Goal: Use online tool/utility: Utilize a website feature to perform a specific function

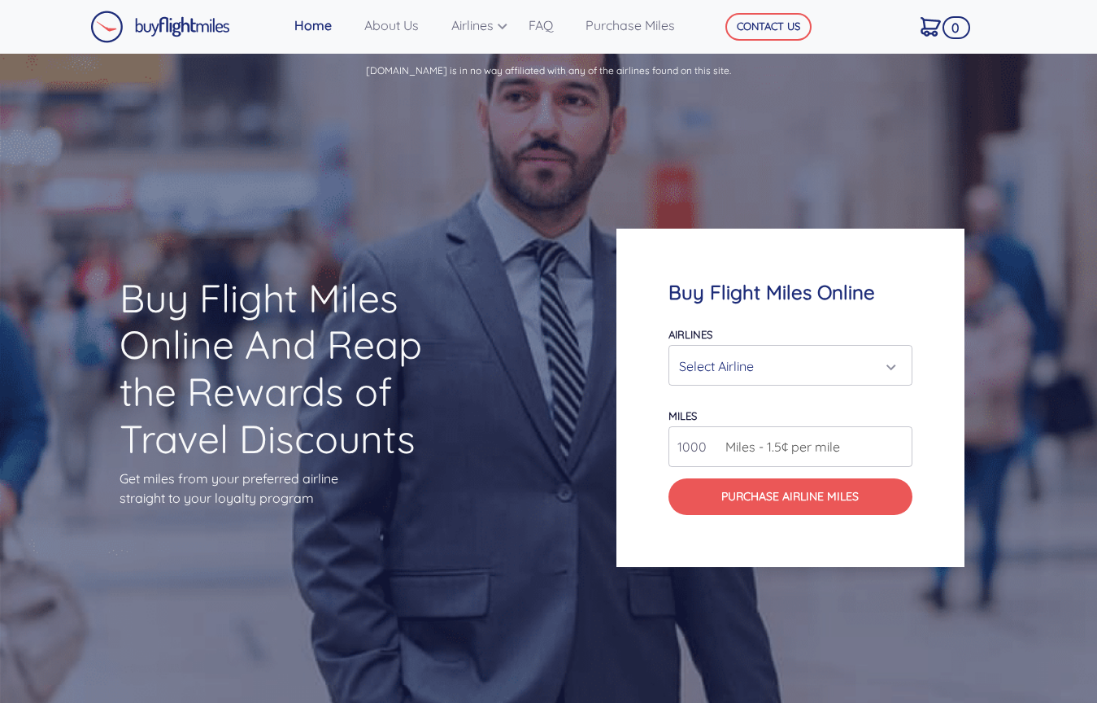
click at [732, 360] on div "Select Airline" at bounding box center [785, 366] width 213 height 31
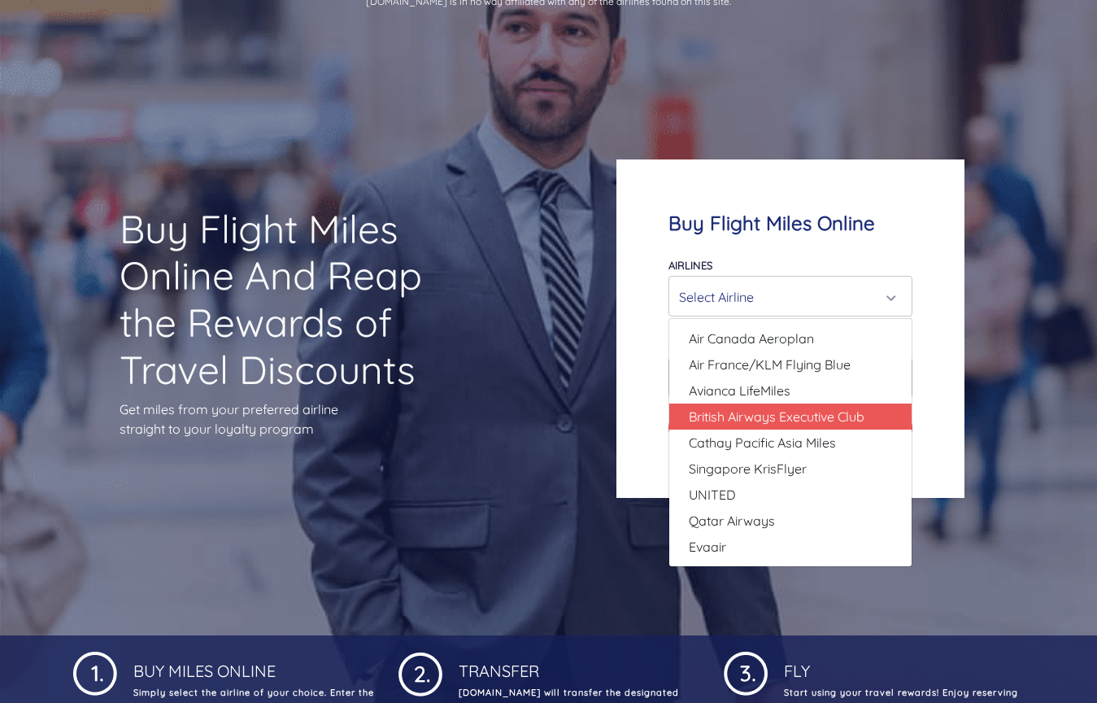
scroll to position [59, 0]
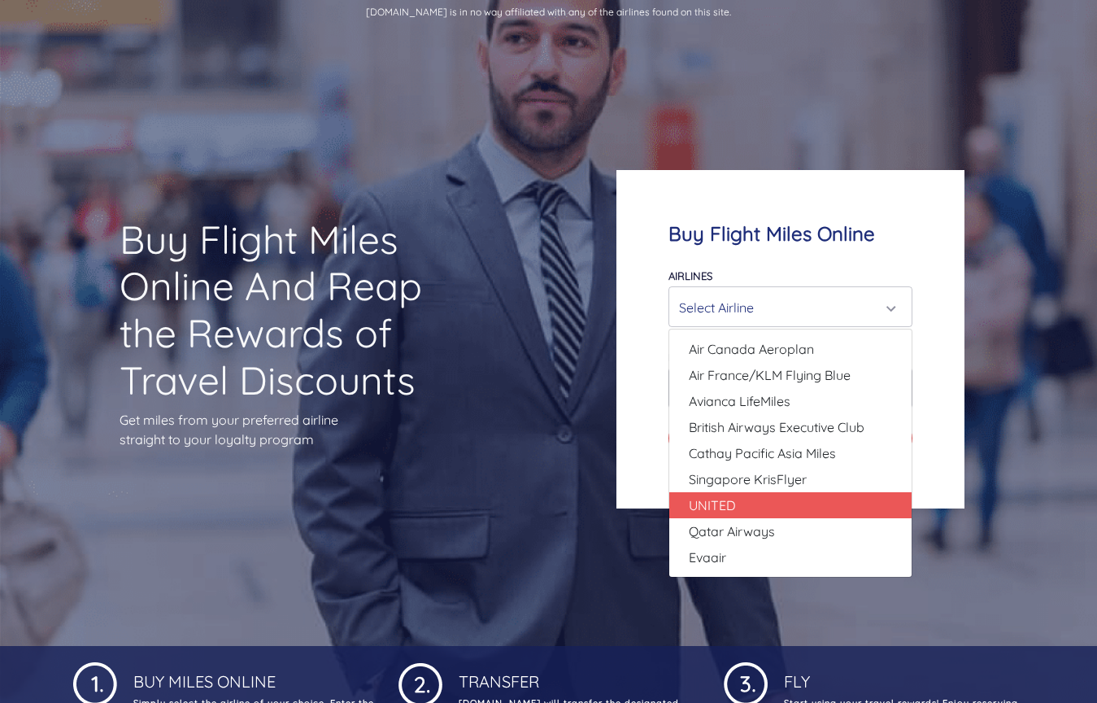
click at [757, 497] on link "UNITED" at bounding box center [791, 505] width 242 height 26
select select "UNITED"
type input "80000"
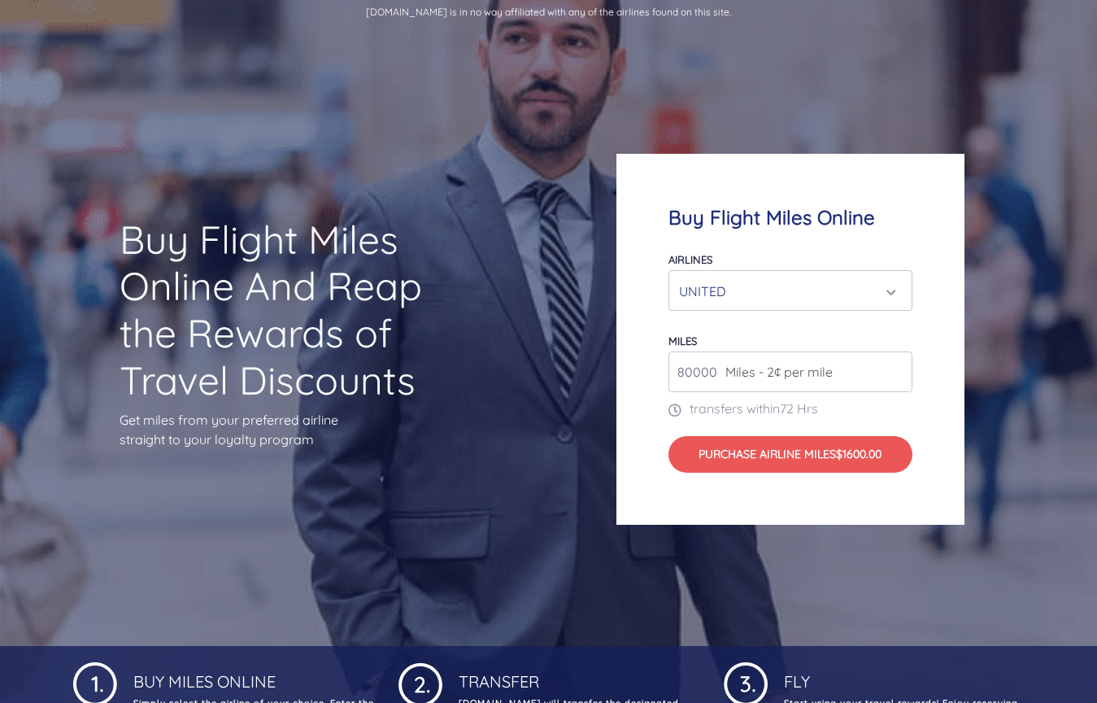
click at [761, 296] on div "UNITED" at bounding box center [785, 291] width 213 height 31
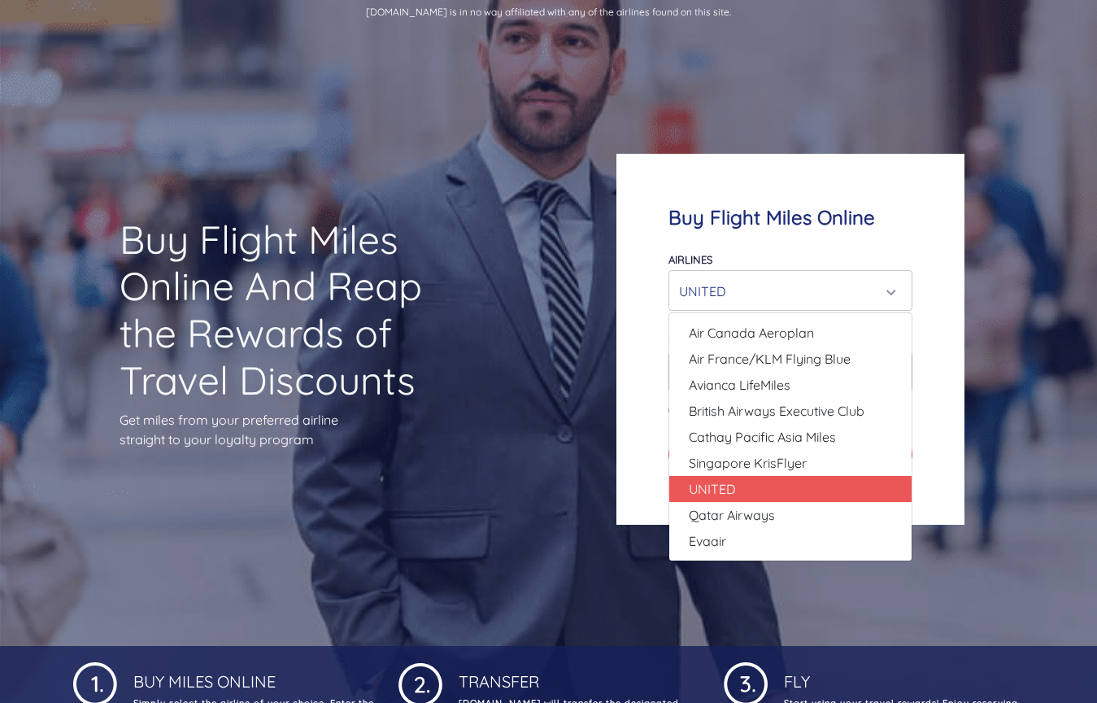
click at [761, 296] on div "UNITED" at bounding box center [785, 291] width 213 height 31
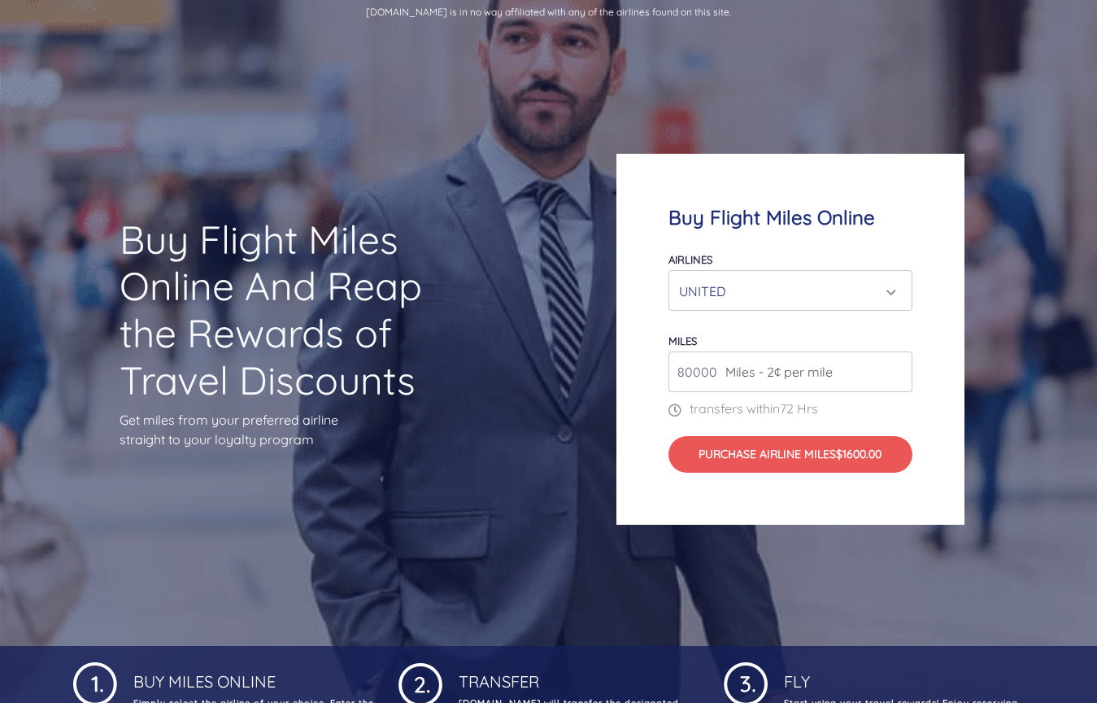
click at [761, 296] on div "UNITED" at bounding box center [785, 291] width 213 height 31
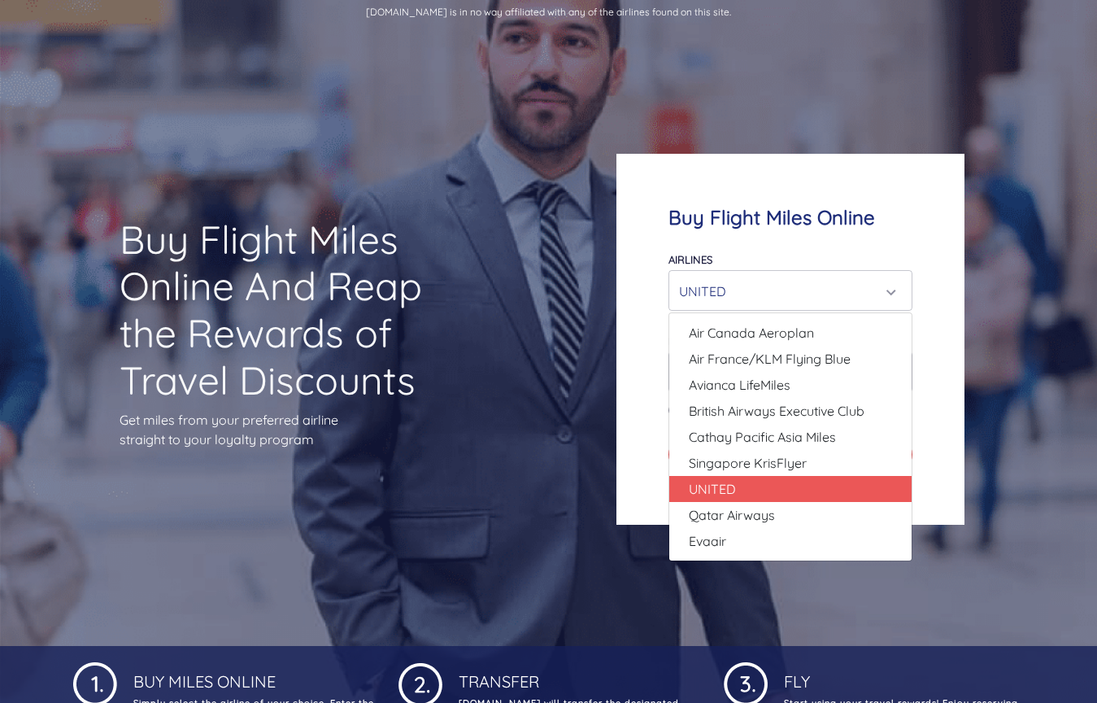
scroll to position [80, 0]
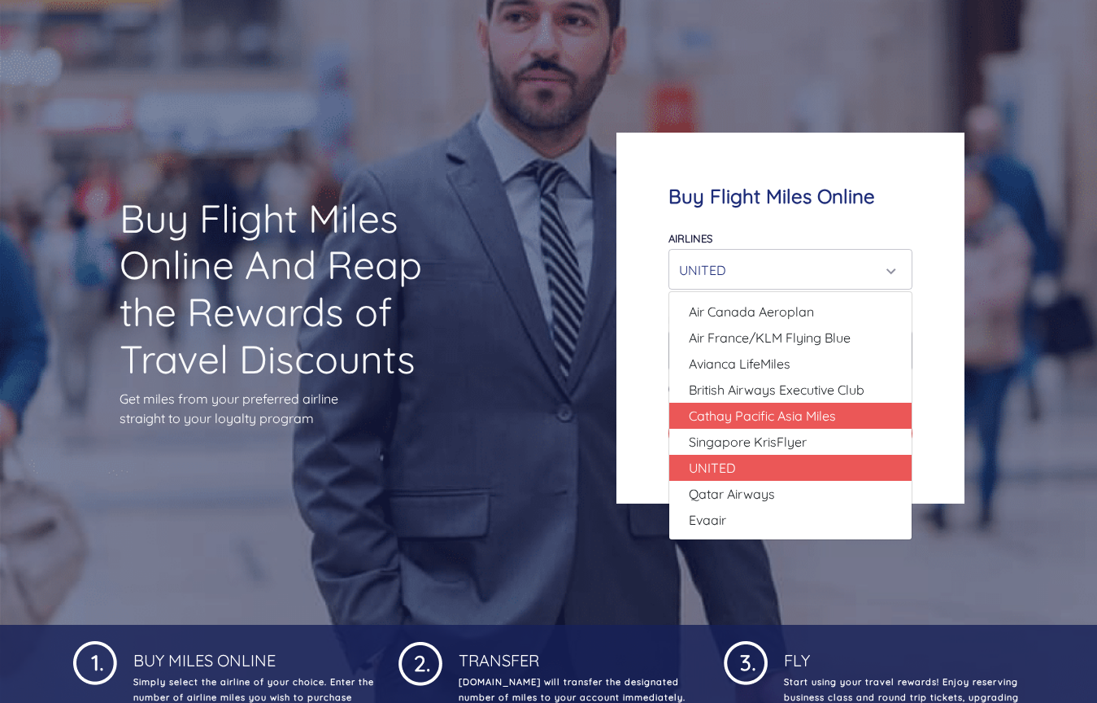
click at [749, 427] on link "Cathay Pacific Asia Miles" at bounding box center [791, 416] width 242 height 26
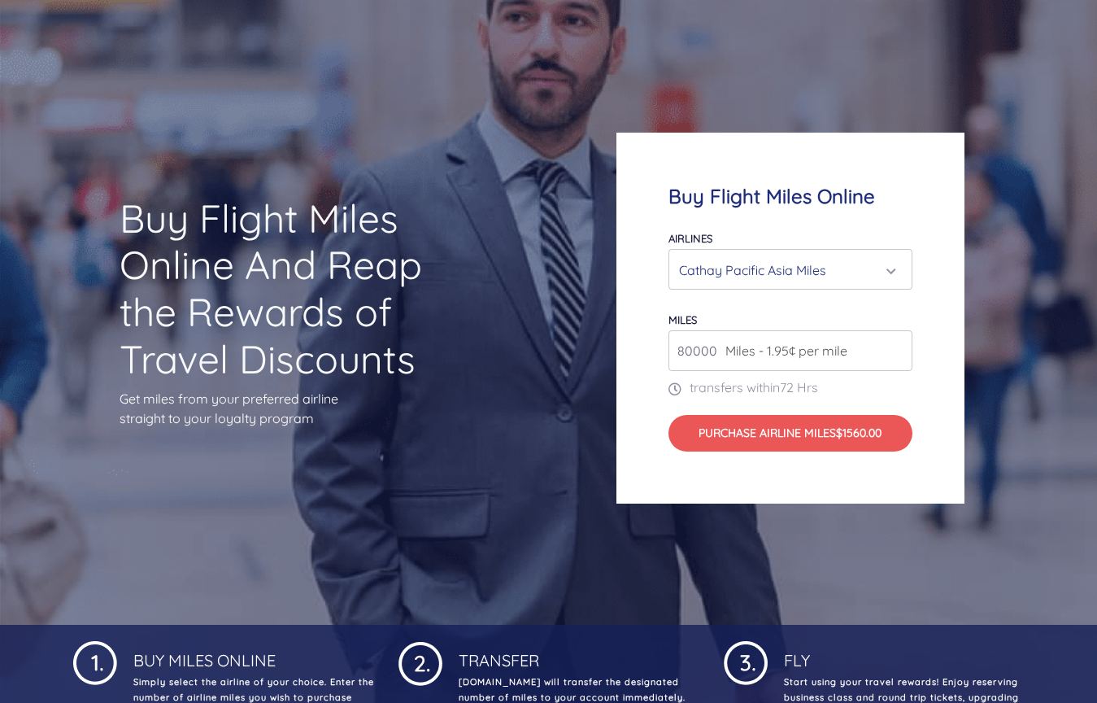
click at [722, 281] on div "Cathay Pacific Asia Miles" at bounding box center [785, 270] width 213 height 31
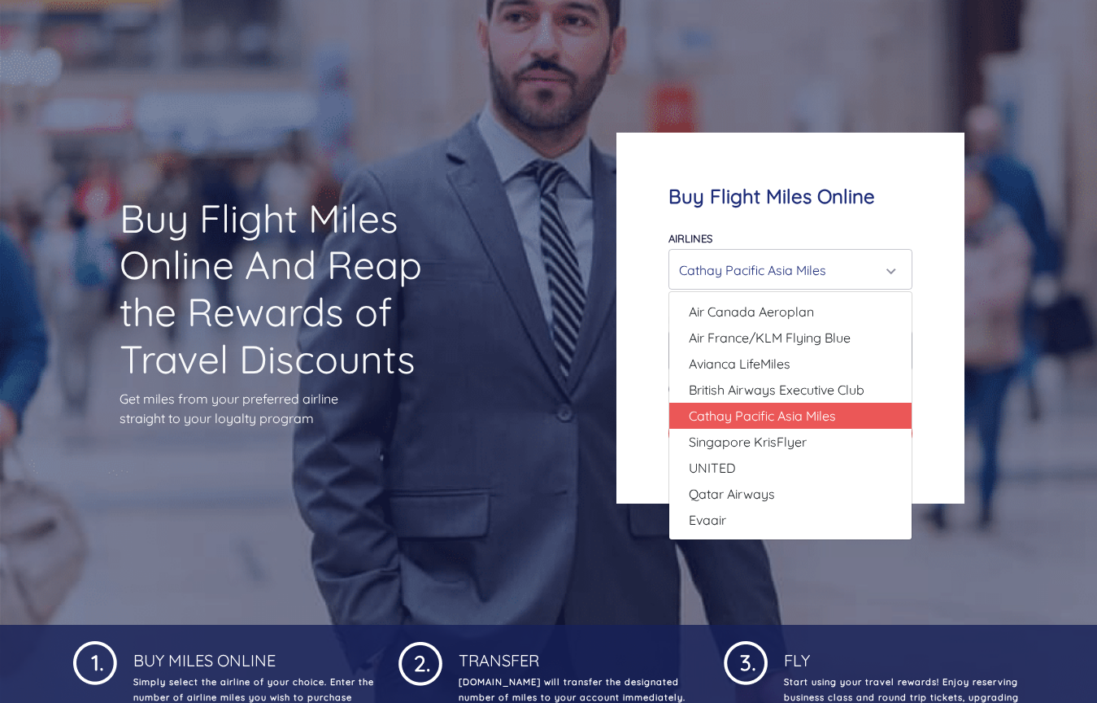
click at [656, 388] on div "Buy Flight Miles Online Airlines Air Canada Aeroplan Air France/KLM Flying Blue…" at bounding box center [791, 318] width 348 height 371
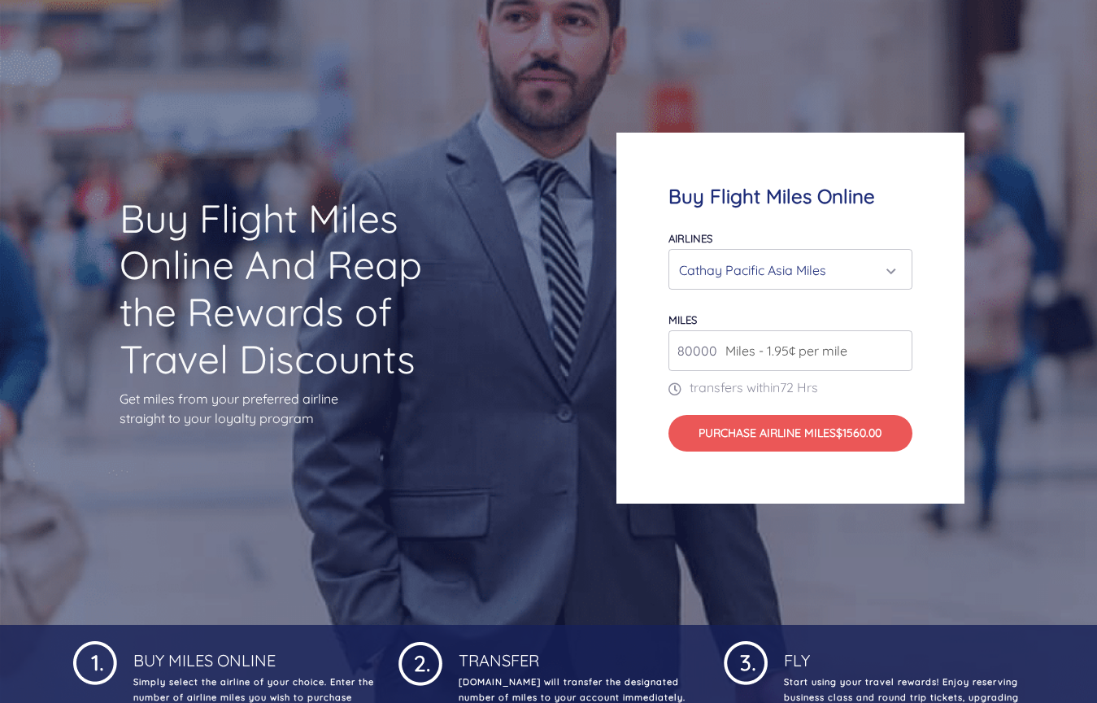
click at [693, 267] on div "Cathay Pacific Asia Miles" at bounding box center [785, 270] width 213 height 31
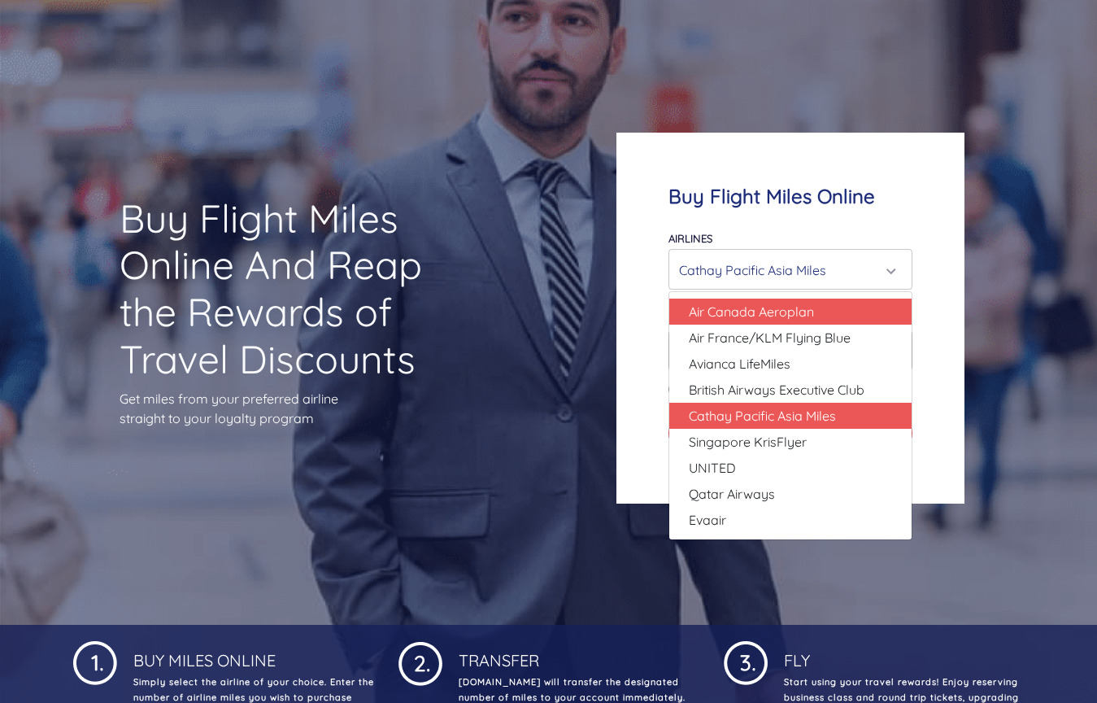
click at [693, 299] on link "Air Canada Aeroplan" at bounding box center [791, 312] width 242 height 26
select select "Air Canada Aeroplan"
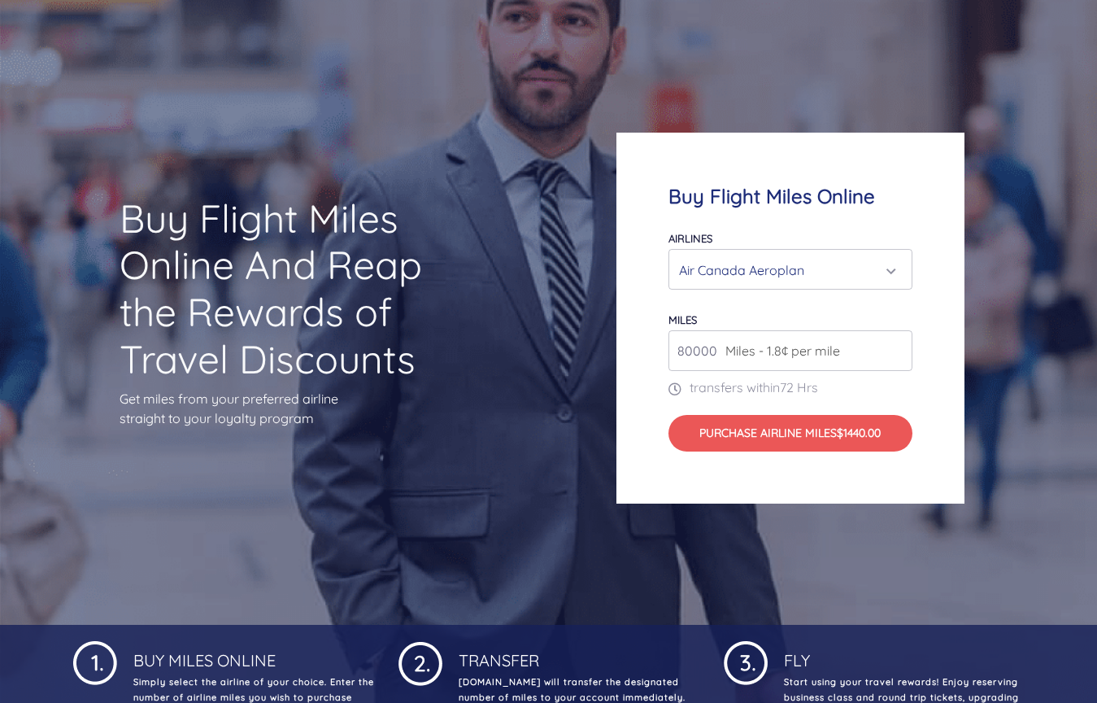
click at [638, 318] on div "Buy Flight Miles Online Airlines Air Canada Aeroplan Air France/KLM Flying Blue…" at bounding box center [791, 318] width 348 height 371
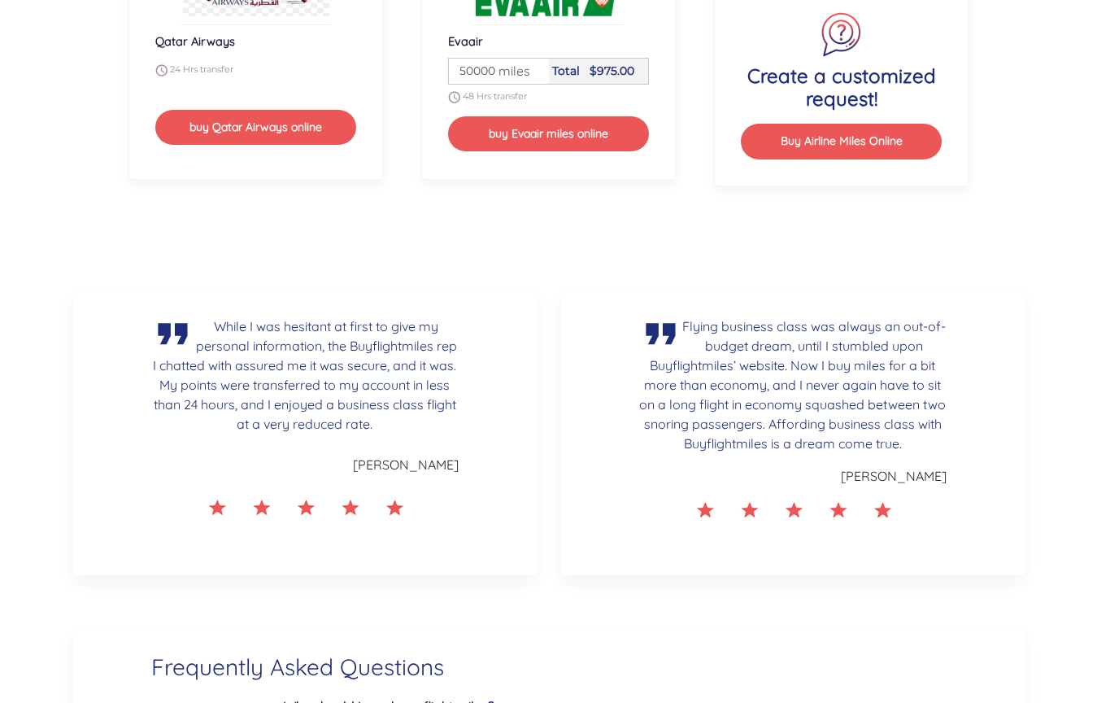
scroll to position [2708, 0]
